Goal: Book appointment/travel/reservation

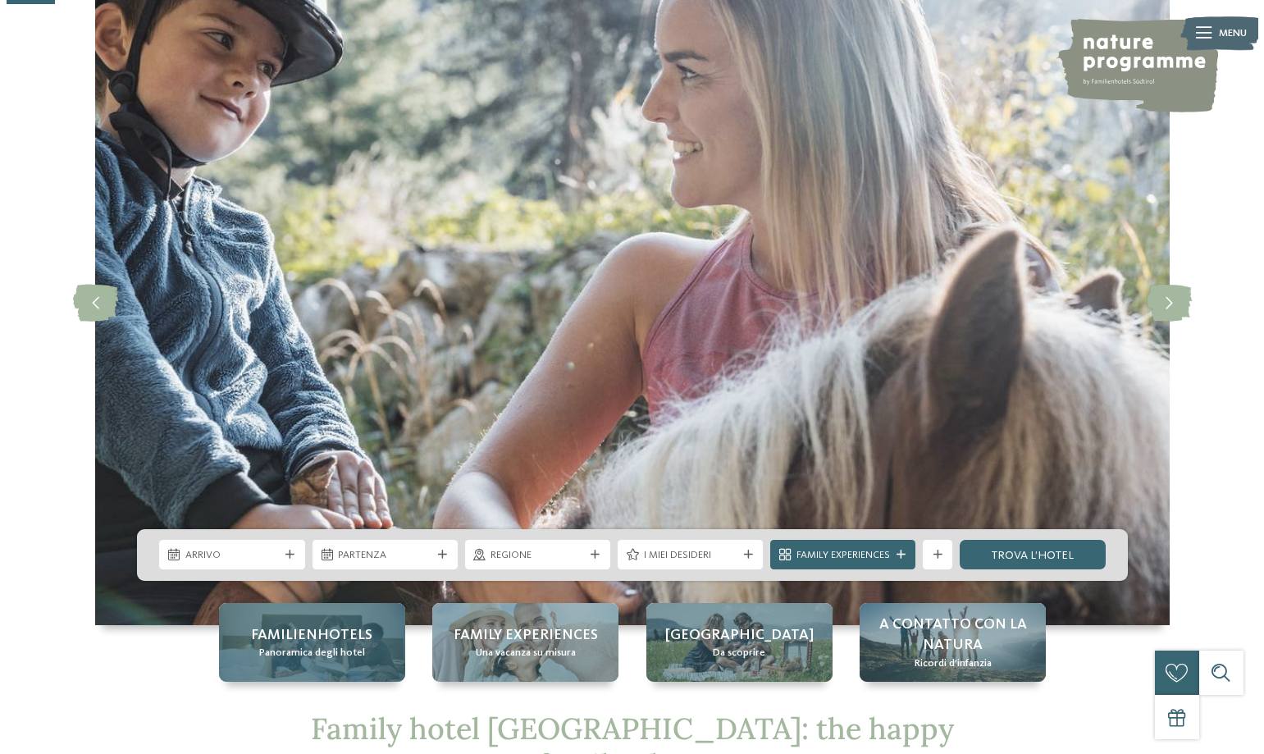
scroll to position [246, 0]
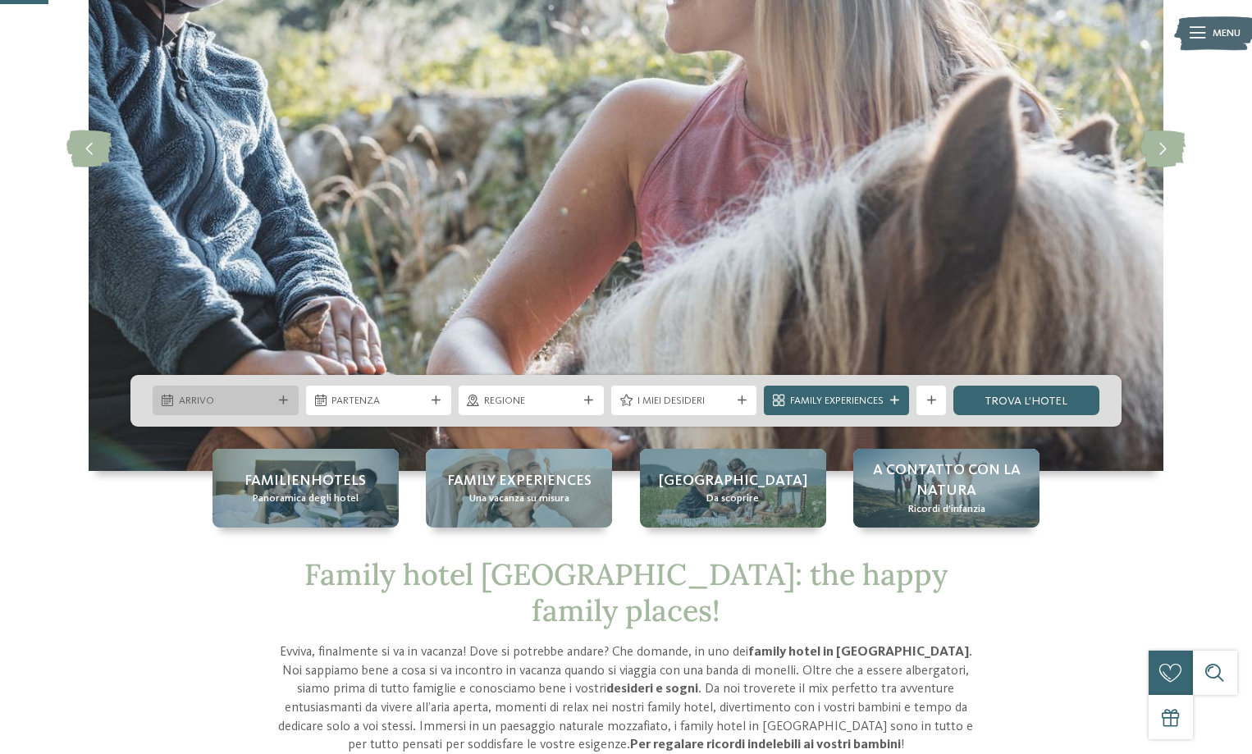
click at [285, 391] on div "Arrivo" at bounding box center [225, 401] width 145 height 30
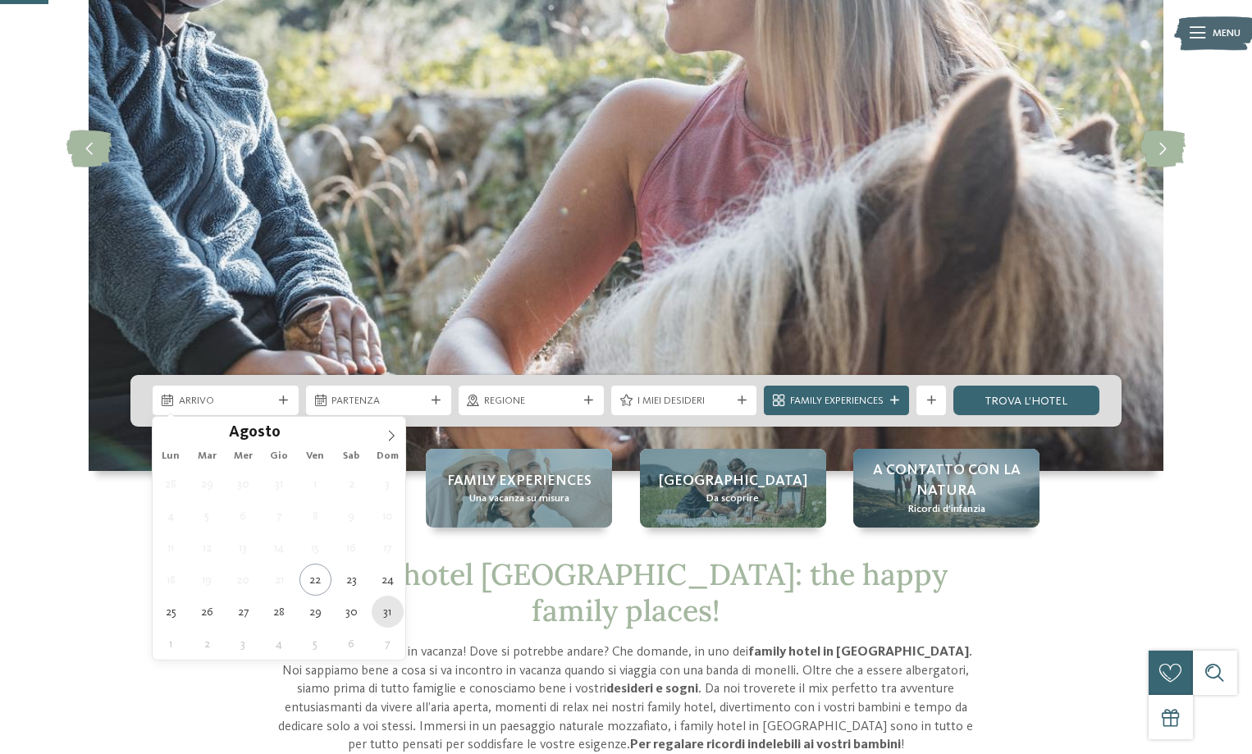
type div "[DATE]"
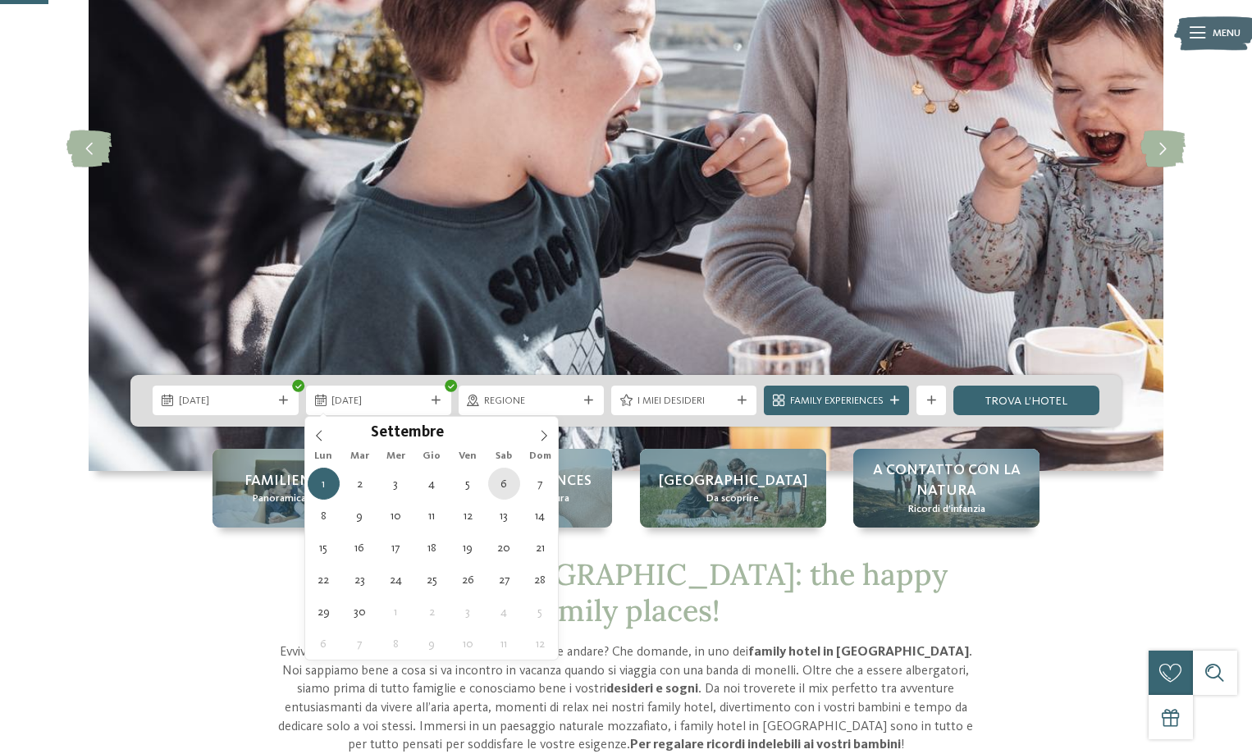
type div "[DATE]"
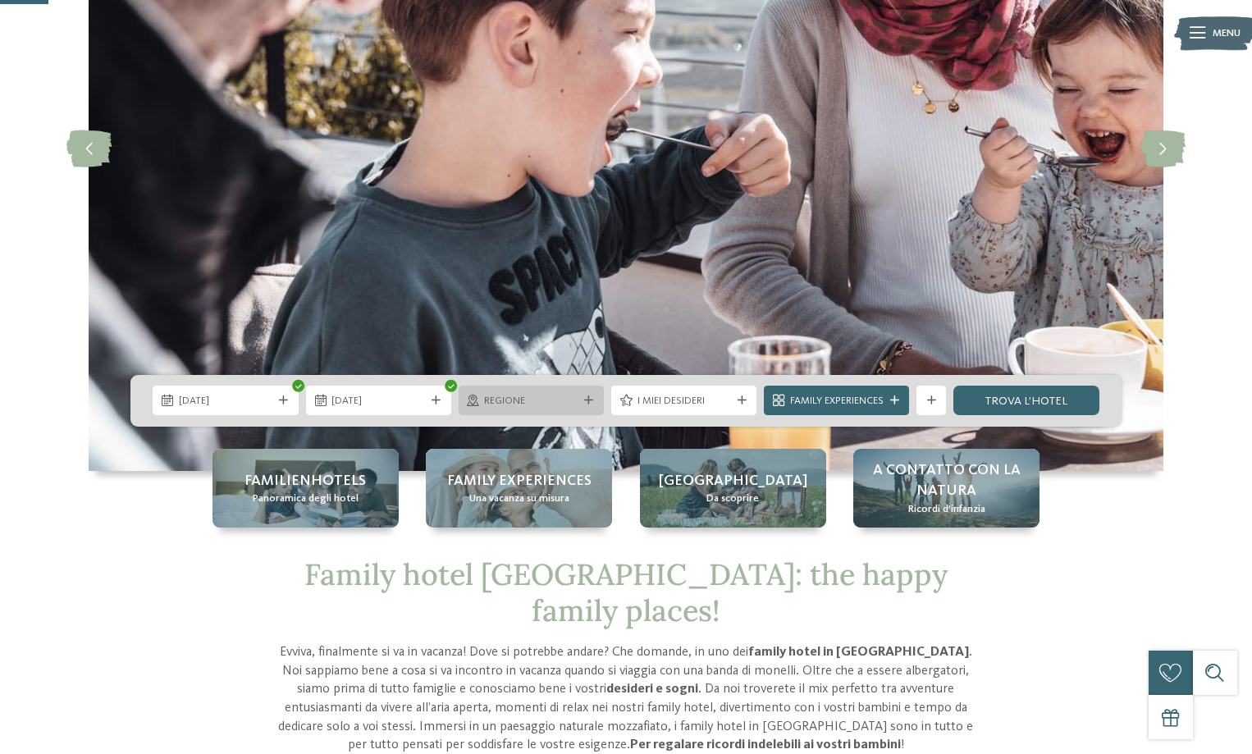
click at [576, 402] on span "Regione" at bounding box center [531, 401] width 94 height 15
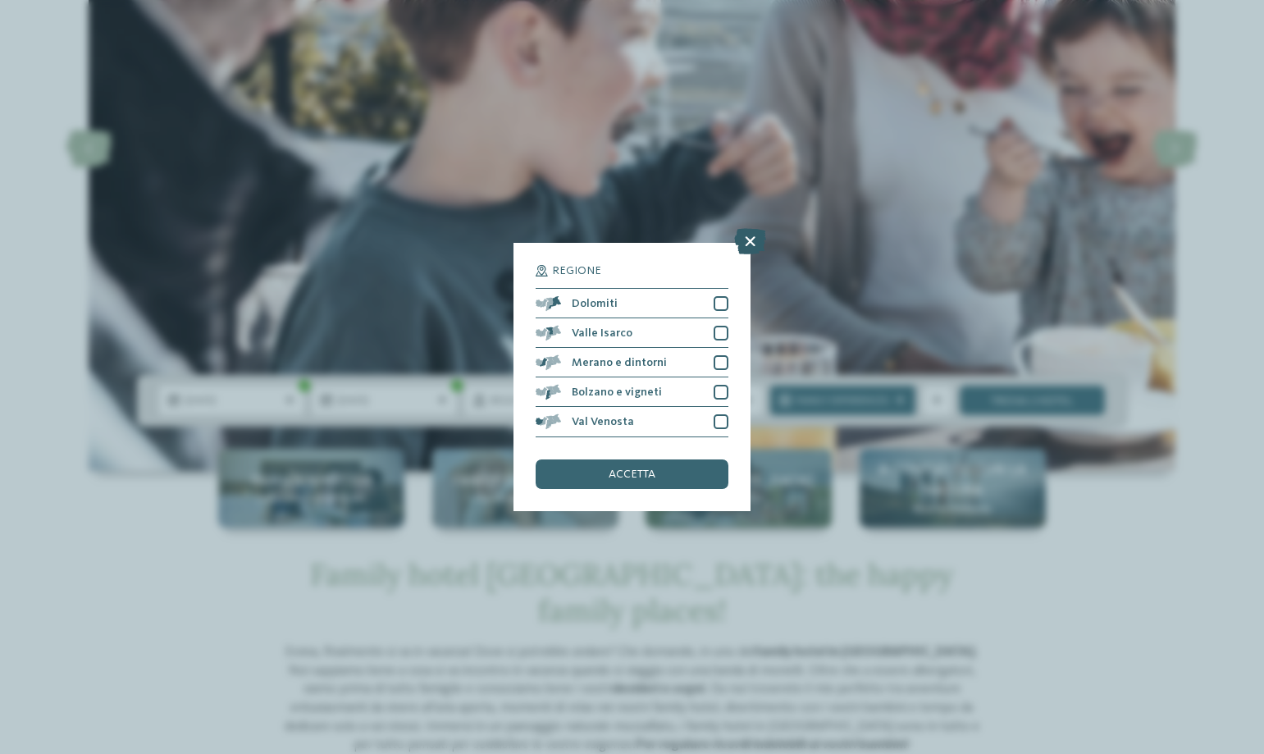
click at [754, 240] on icon at bounding box center [750, 242] width 32 height 26
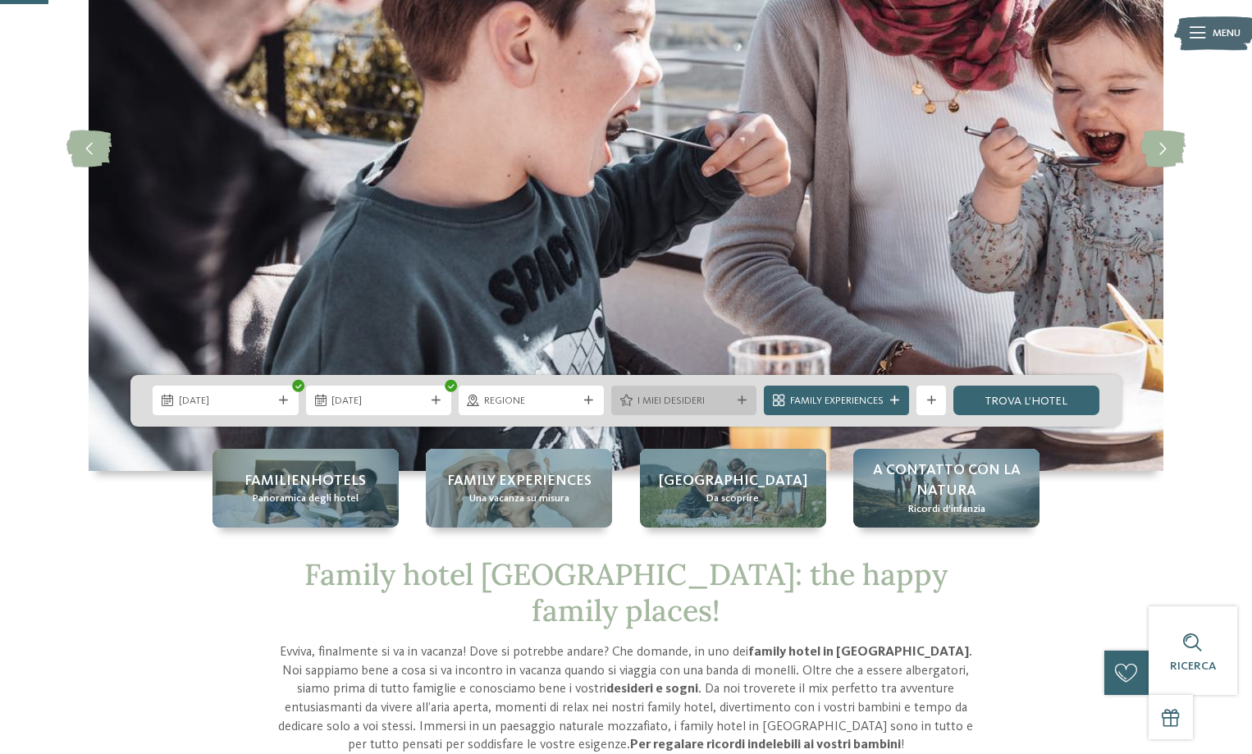
click at [738, 398] on icon at bounding box center [742, 400] width 9 height 9
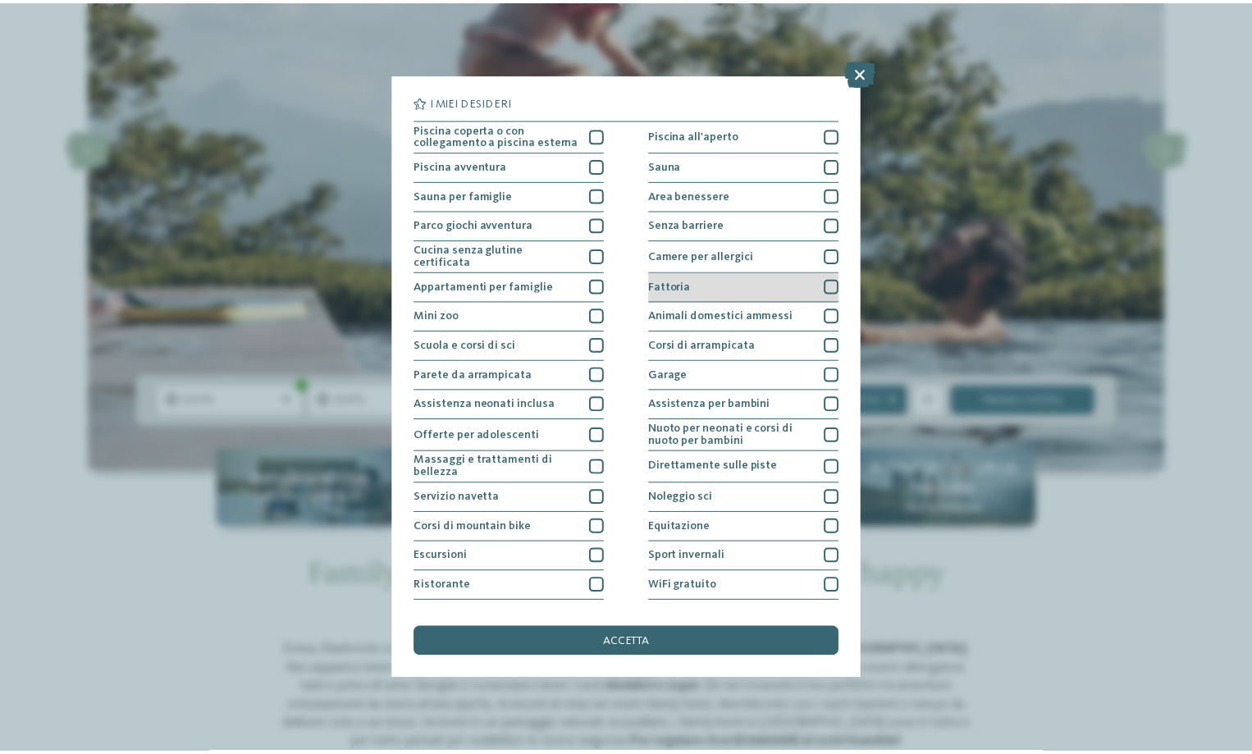
scroll to position [23, 0]
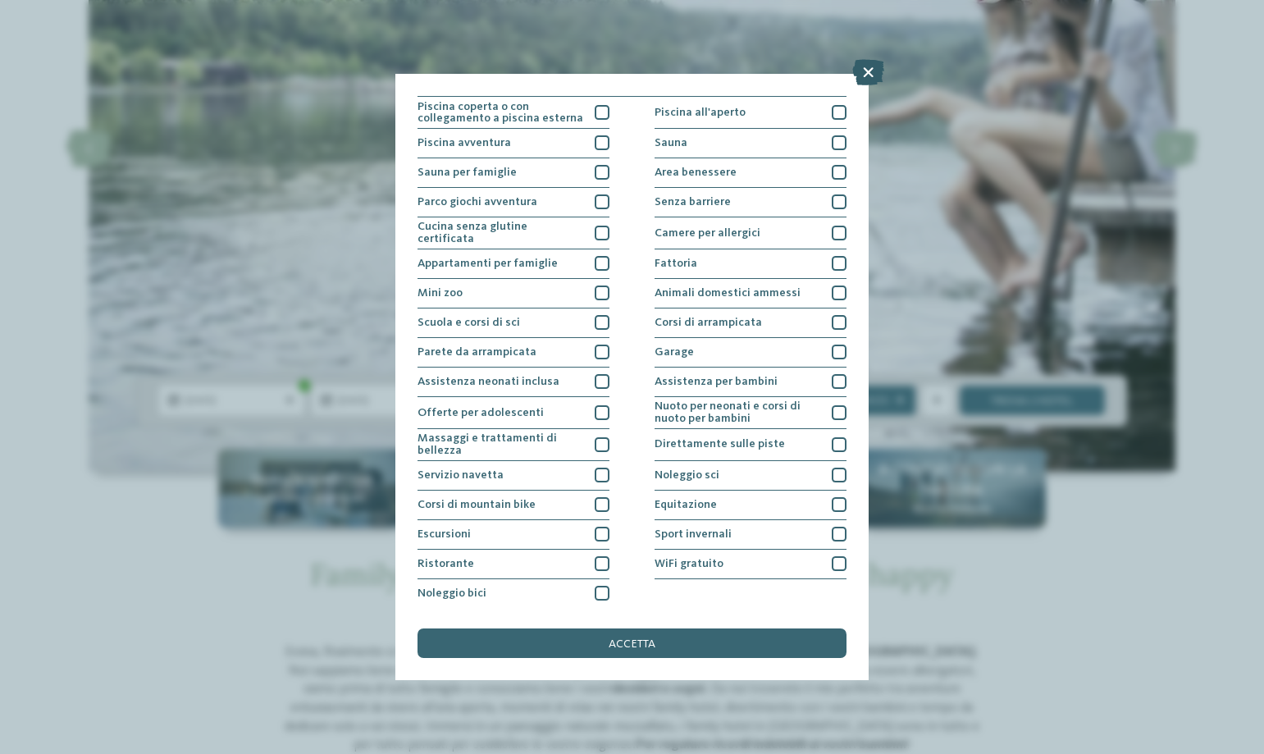
click at [865, 75] on icon at bounding box center [868, 72] width 32 height 26
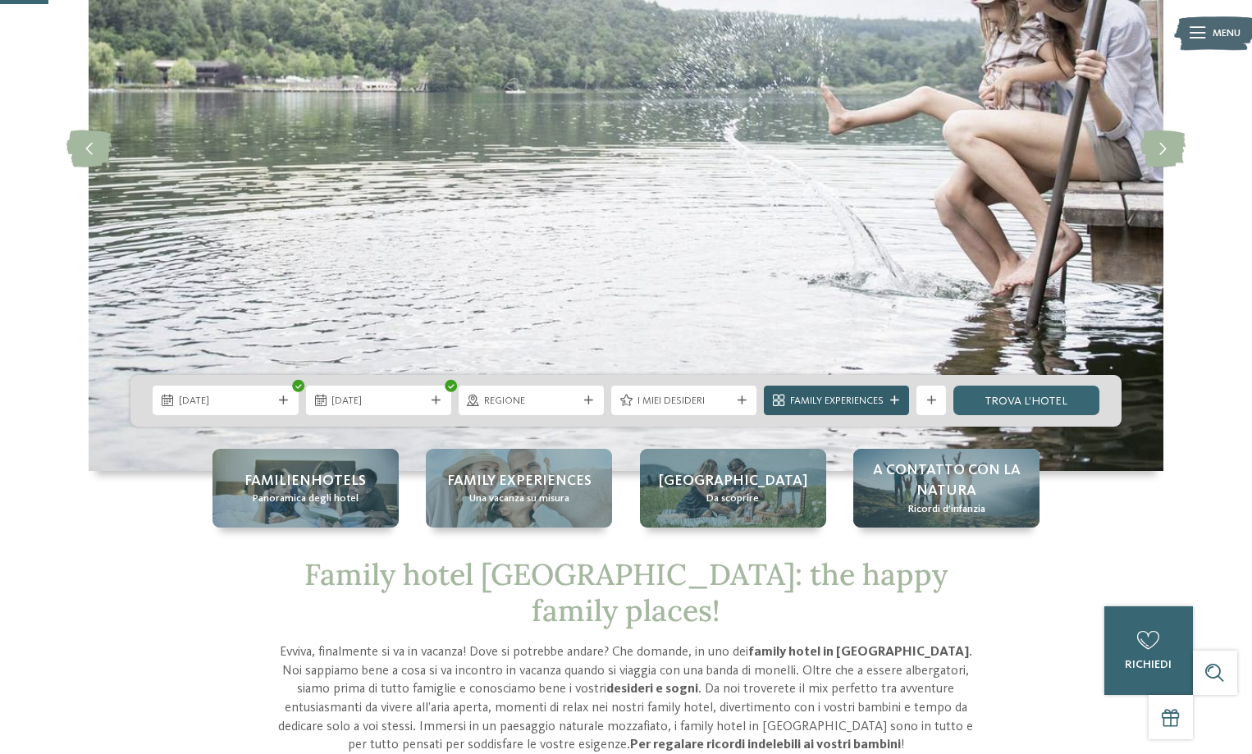
click at [890, 398] on icon at bounding box center [894, 400] width 9 height 9
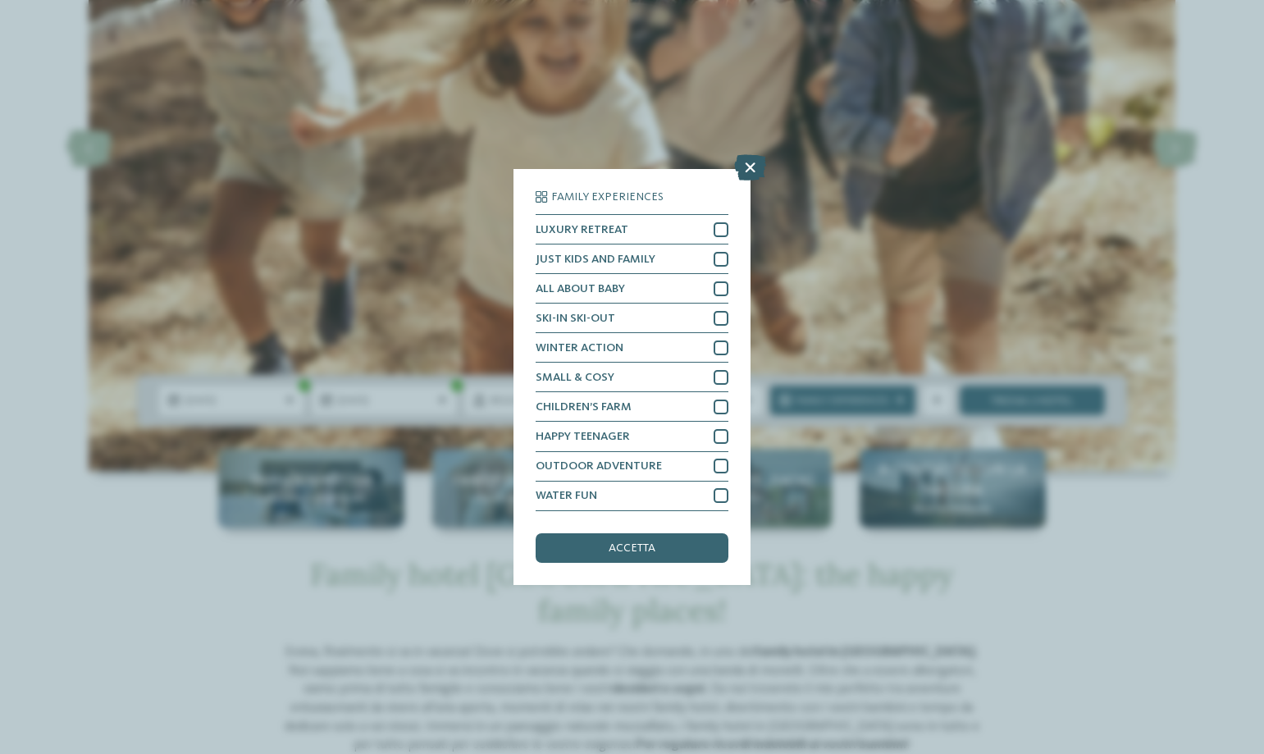
click at [744, 175] on icon at bounding box center [750, 168] width 32 height 26
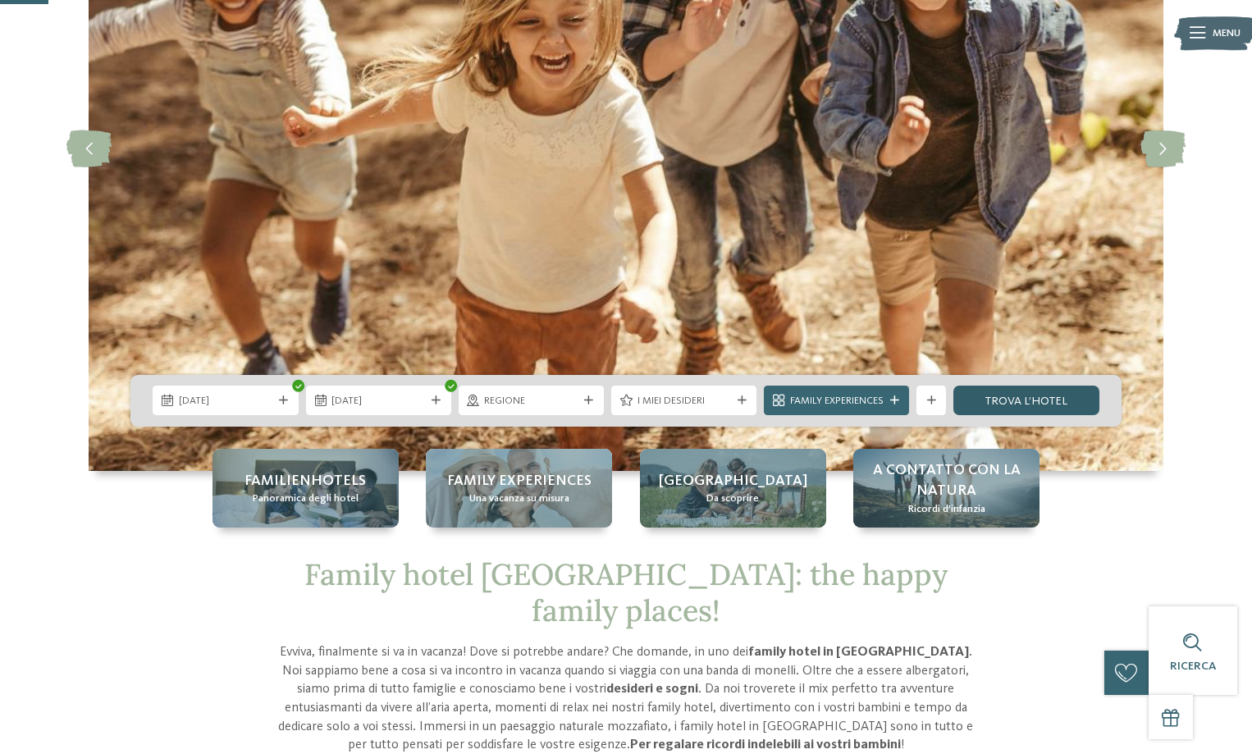
click at [997, 407] on link "trova l’hotel" at bounding box center [1025, 401] width 145 height 30
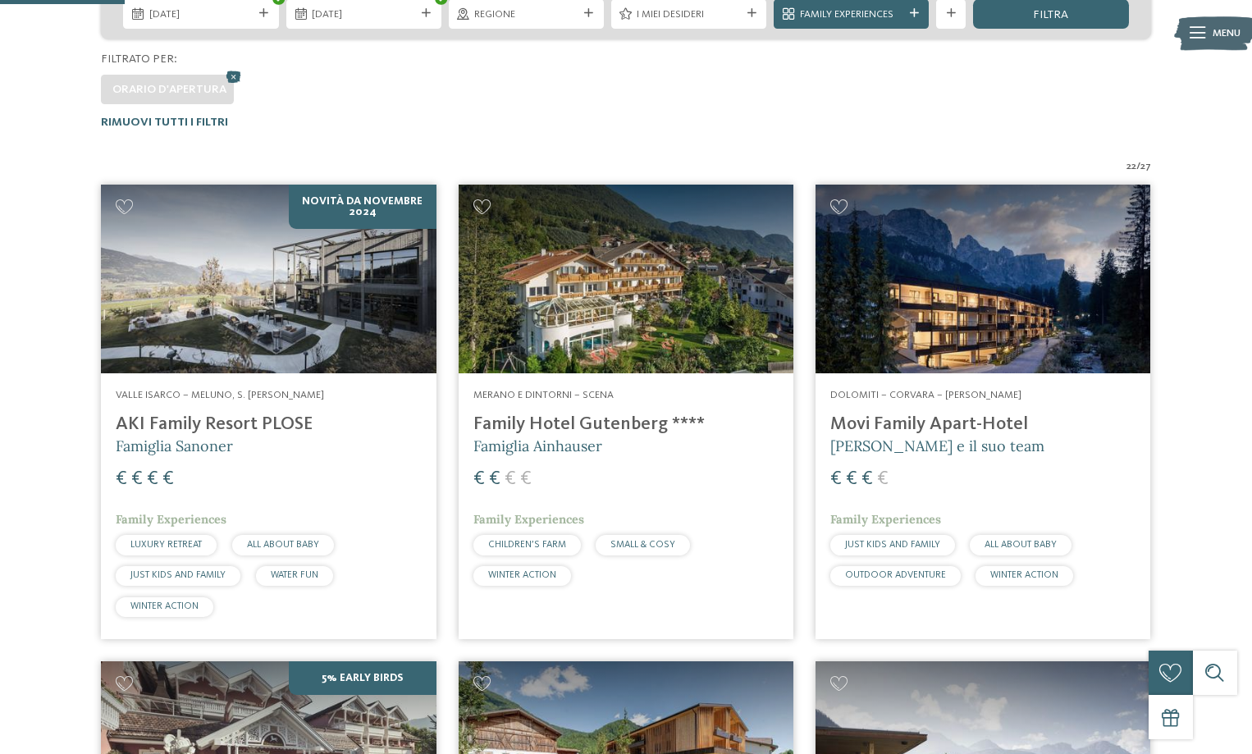
scroll to position [312, 0]
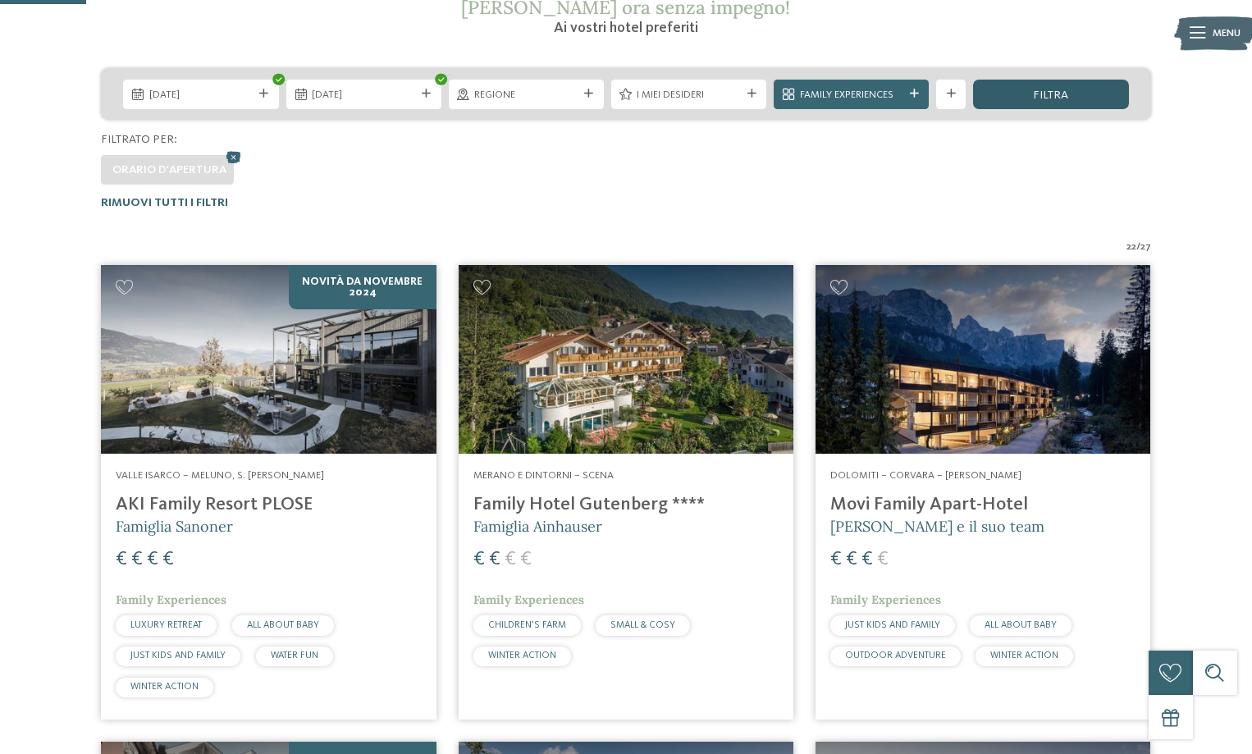
click at [1027, 93] on div "filtra" at bounding box center [1050, 95] width 155 height 30
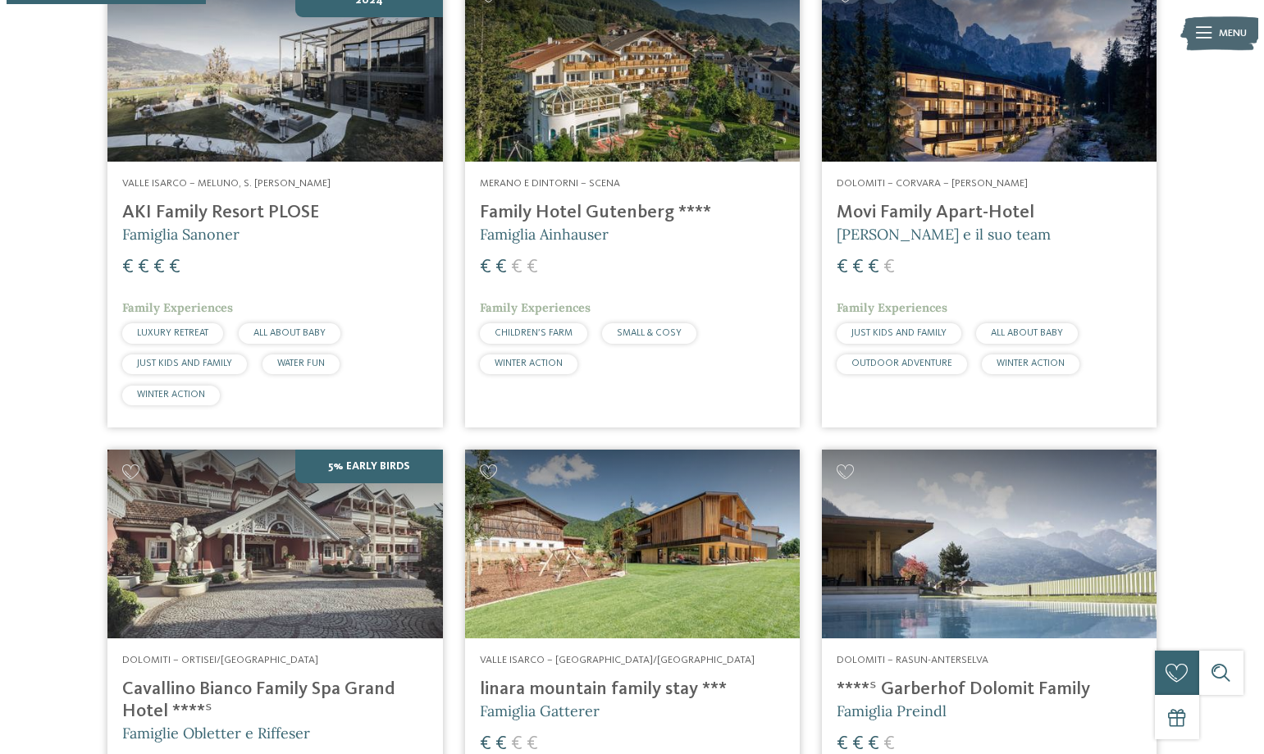
scroll to position [722, 0]
